Goal: Task Accomplishment & Management: Manage account settings

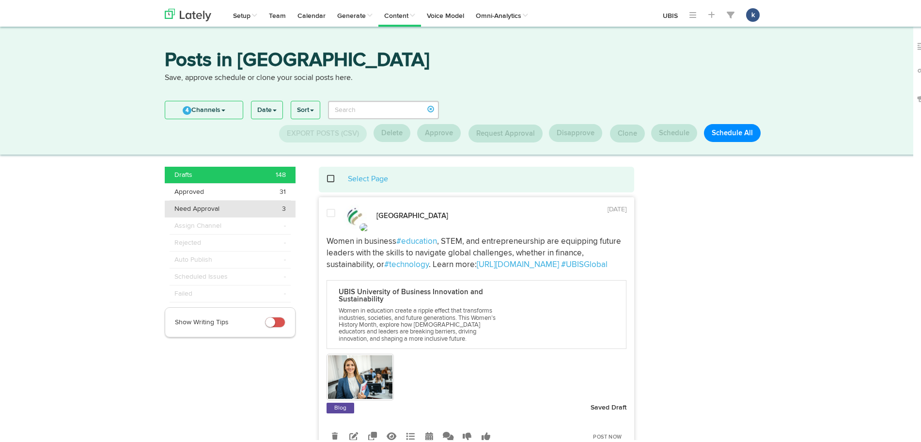
click at [248, 214] on li "Need Approval 3" at bounding box center [230, 206] width 131 height 17
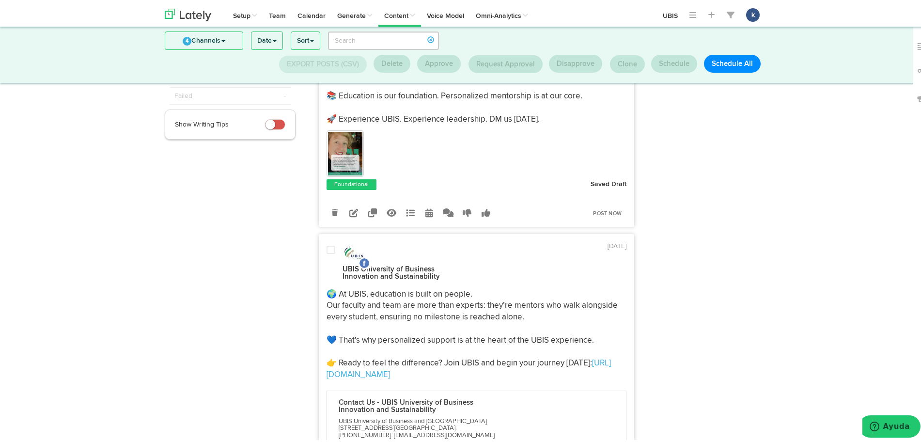
scroll to position [257, 0]
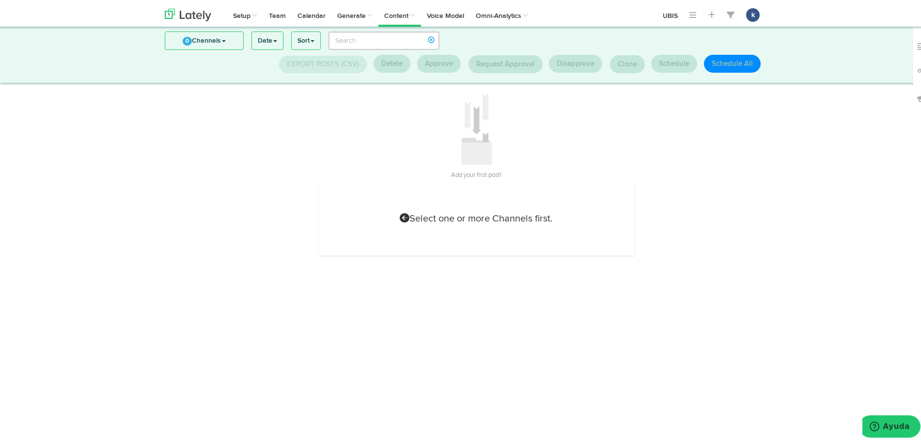
scroll to position [12, 0]
click at [192, 49] on div "0 Channels Select All UBIS UBIS University of Business Innovation and Sustainab…" at bounding box center [464, 47] width 615 height 47
click at [209, 30] on link "0 Channels" at bounding box center [204, 38] width 78 height 17
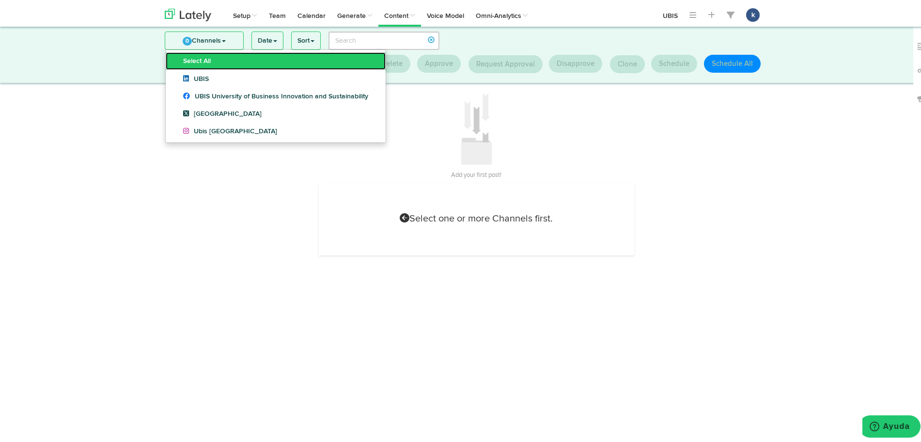
click at [214, 58] on link "Select All" at bounding box center [276, 58] width 220 height 17
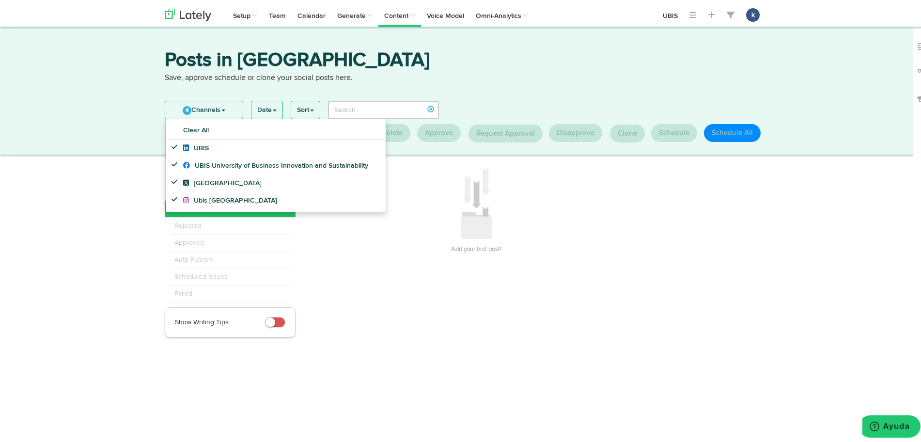
scroll to position [0, 0]
click at [214, 106] on link "4 Channels" at bounding box center [204, 107] width 78 height 17
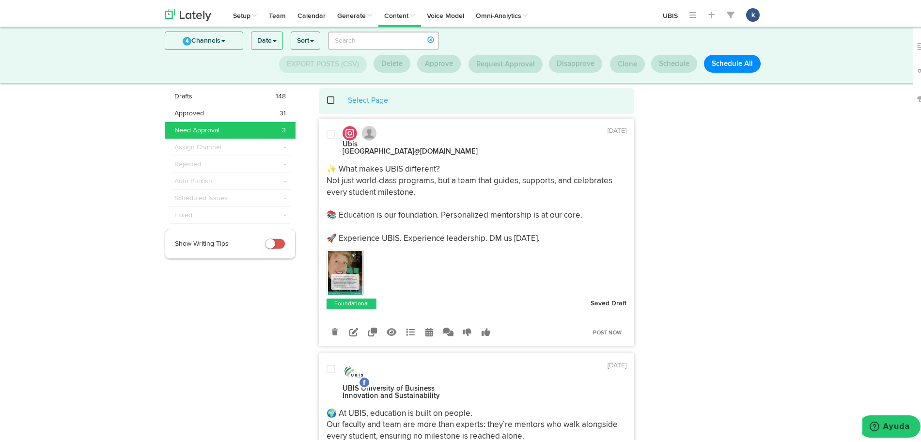
scroll to position [16, 0]
click at [343, 272] on img at bounding box center [345, 272] width 35 height 44
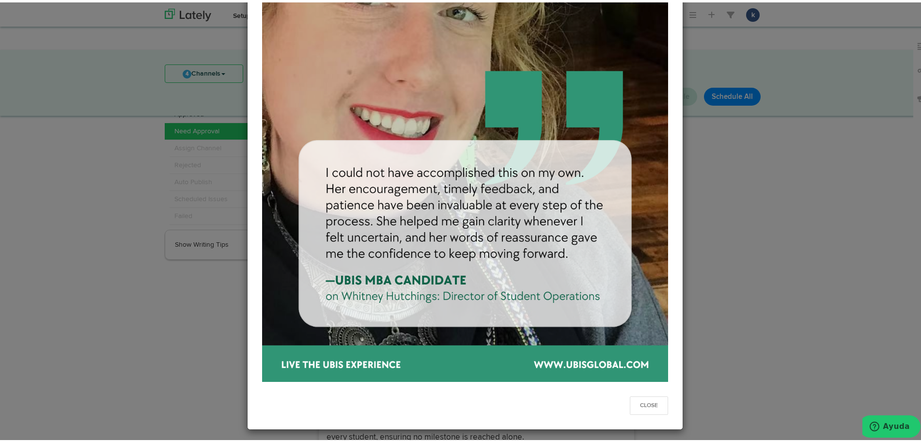
scroll to position [0, 0]
